Goal: Navigation & Orientation: Find specific page/section

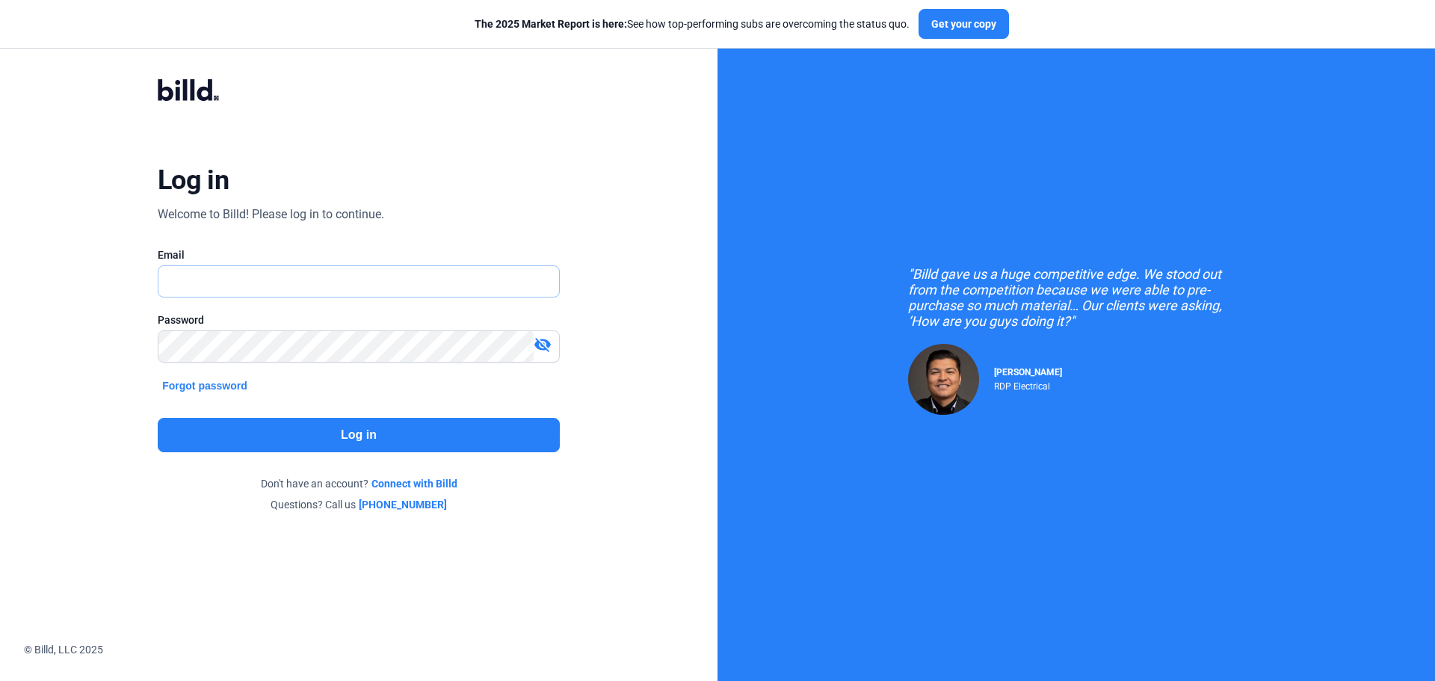
type input "[EMAIL_ADDRESS][DOMAIN_NAME]"
click at [360, 436] on button "Log in" at bounding box center [359, 435] width 402 height 34
